Goal: Find specific page/section

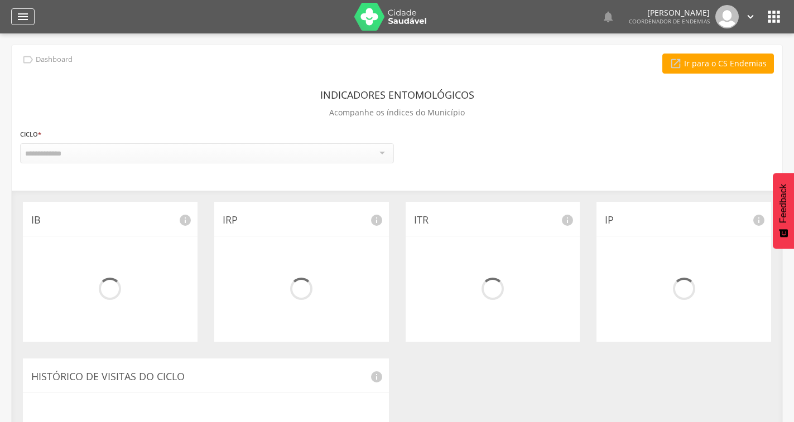
click at [17, 20] on icon "" at bounding box center [22, 16] width 13 height 13
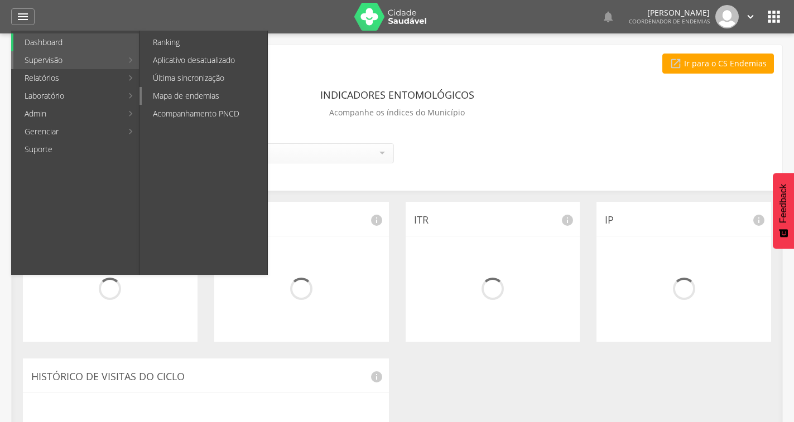
click at [167, 92] on link "Mapa de endemias" at bounding box center [205, 96] width 126 height 18
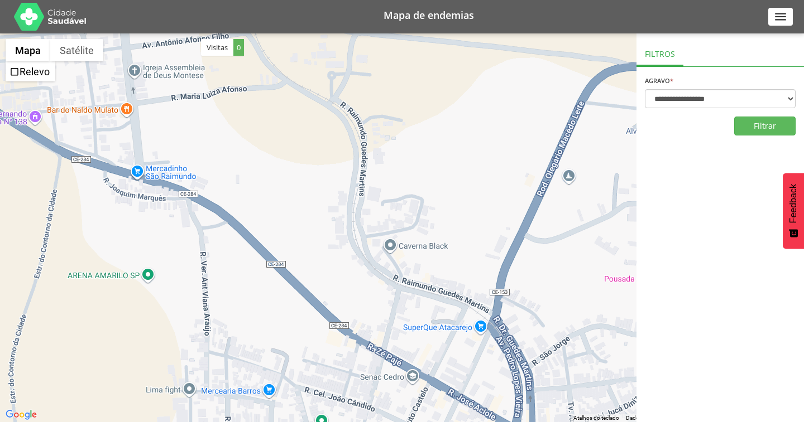
click at [788, 23] on div "" at bounding box center [780, 17] width 25 height 18
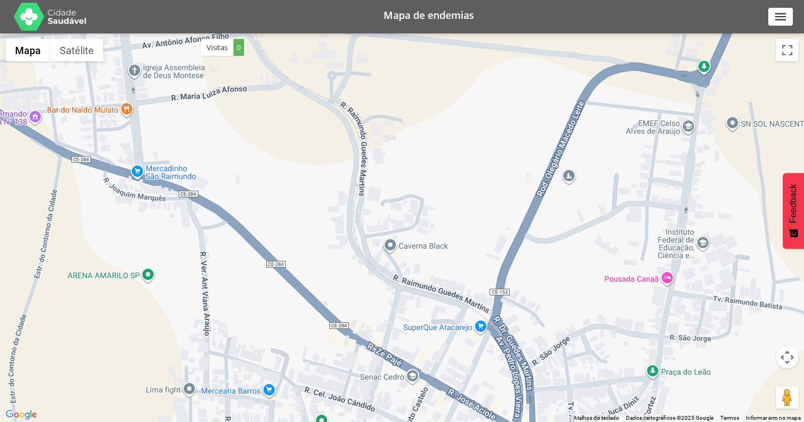
click at [787, 22] on div "" at bounding box center [780, 17] width 25 height 18
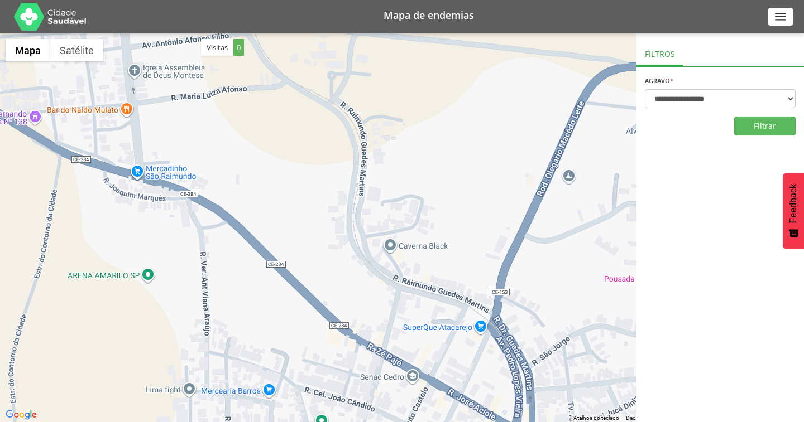
click at [576, 102] on div at bounding box center [402, 227] width 804 height 389
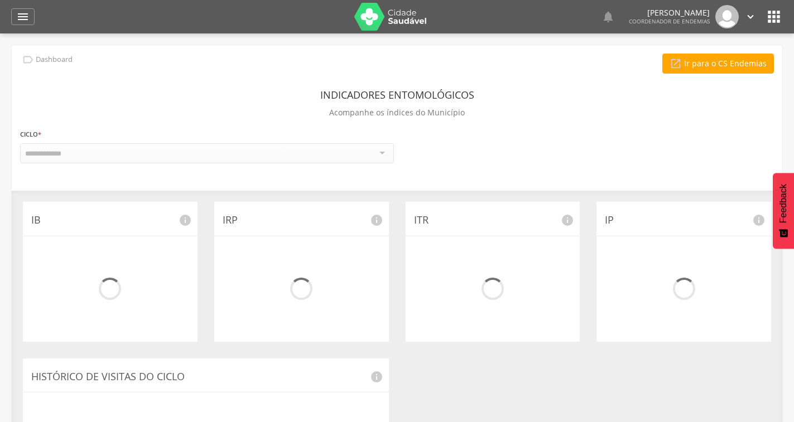
click at [770, 18] on icon "" at bounding box center [774, 17] width 18 height 18
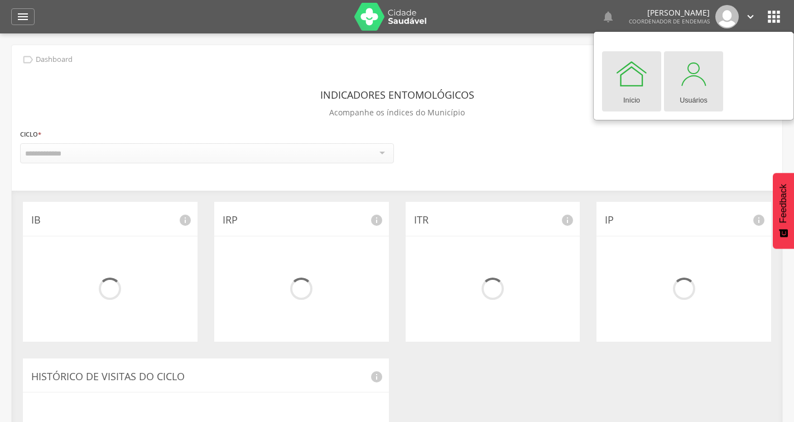
click at [702, 86] on div at bounding box center [693, 73] width 33 height 33
